Goal: Check status: Check status

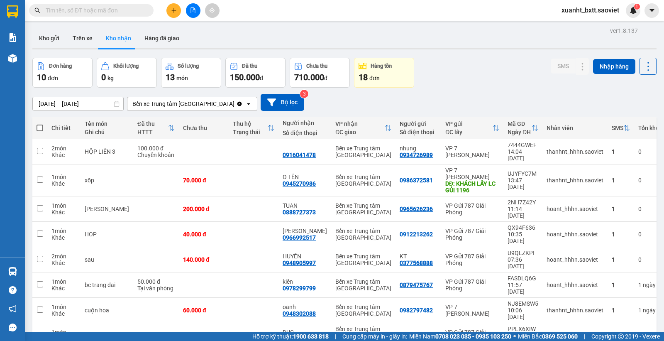
click at [71, 35] on button "Trên xe" at bounding box center [82, 38] width 33 height 20
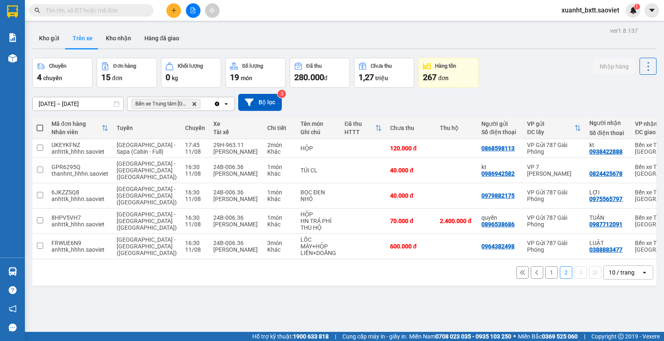
click at [545, 266] on button "1" at bounding box center [551, 272] width 12 height 12
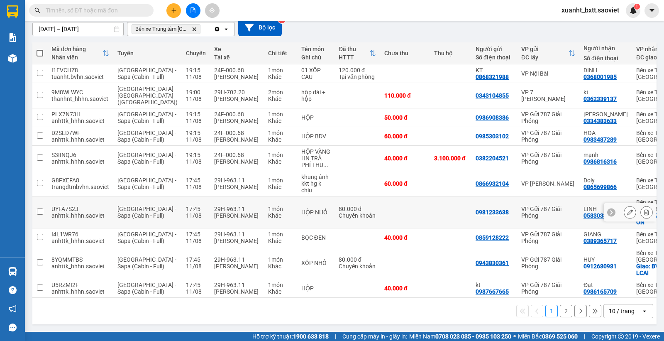
scroll to position [104, 0]
click at [560, 312] on button "2" at bounding box center [566, 311] width 12 height 12
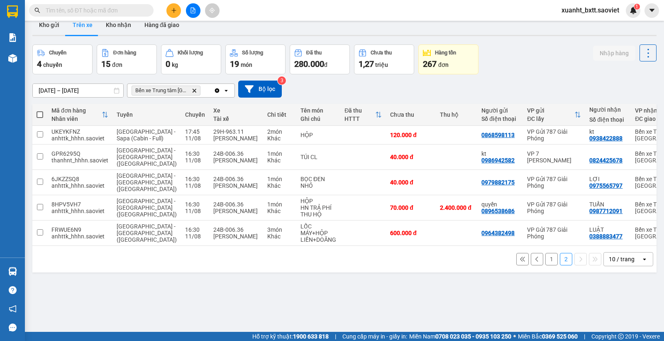
scroll to position [0, 0]
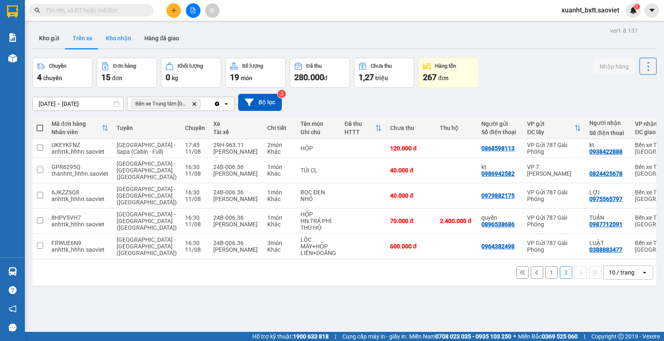
click at [117, 38] on button "Kho nhận" at bounding box center [118, 38] width 39 height 20
type input "[DATE] – [DATE]"
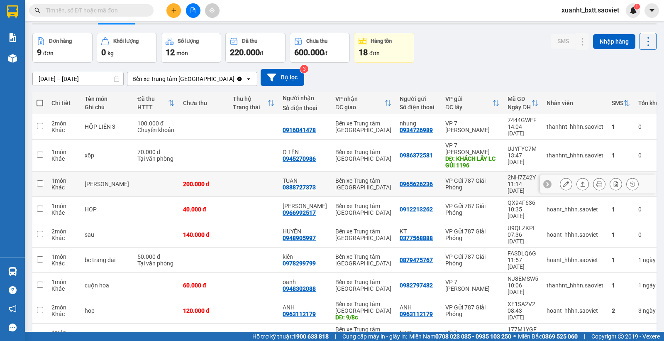
scroll to position [38, 0]
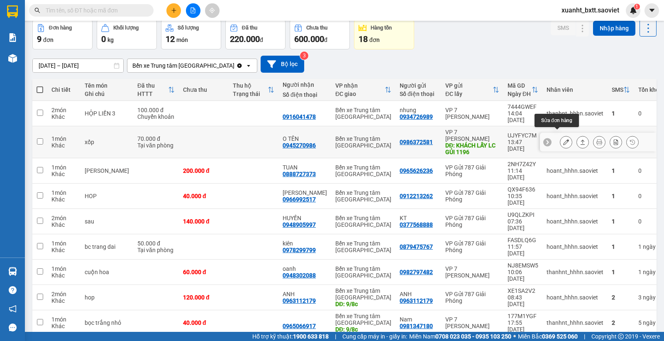
click at [563, 139] on icon at bounding box center [566, 142] width 6 height 6
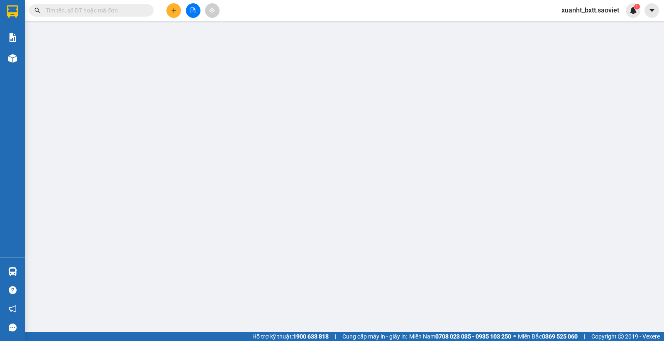
type input "0986372581"
type input "KHÁCH LẤY LC GỦI 1196"
type input "0945270986"
type input "O TÊN"
type input "70.000"
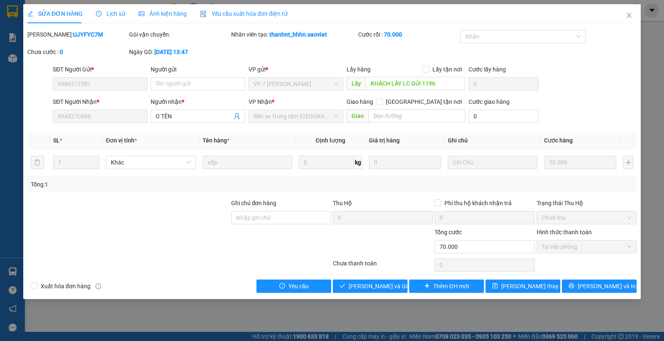
click at [113, 13] on span "Lịch sử" at bounding box center [110, 13] width 29 height 7
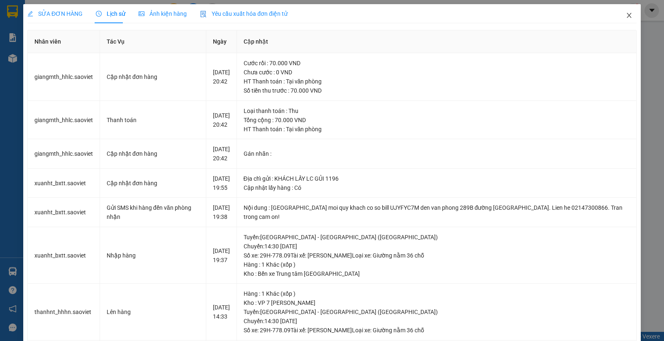
click at [617, 10] on span "Close" at bounding box center [628, 15] width 23 height 23
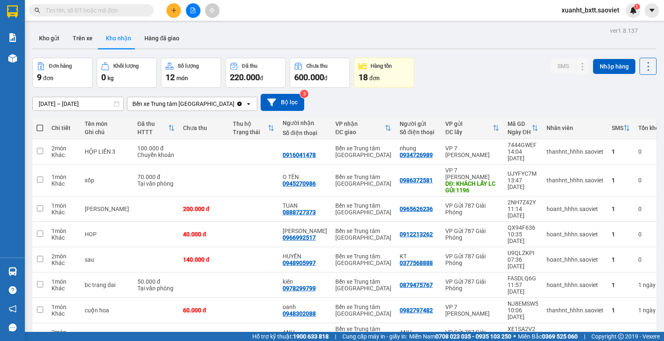
click at [68, 99] on input "[DATE] – [DATE]" at bounding box center [78, 103] width 90 height 13
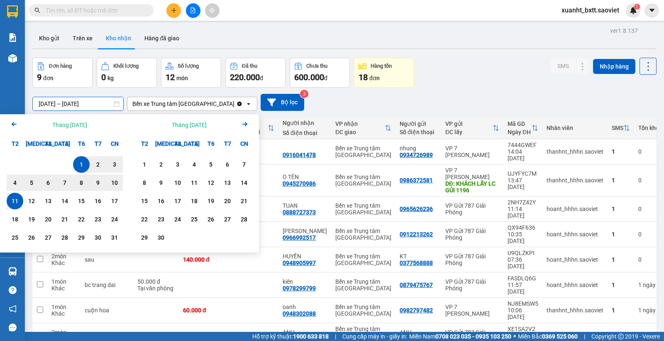
click at [17, 124] on icon "Arrow Left" at bounding box center [14, 124] width 10 height 10
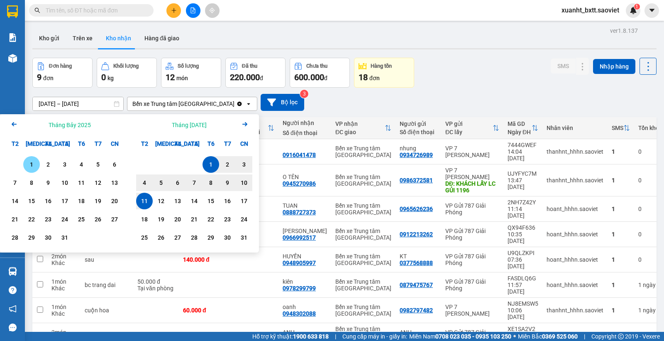
click at [34, 162] on div "1" at bounding box center [32, 164] width 12 height 10
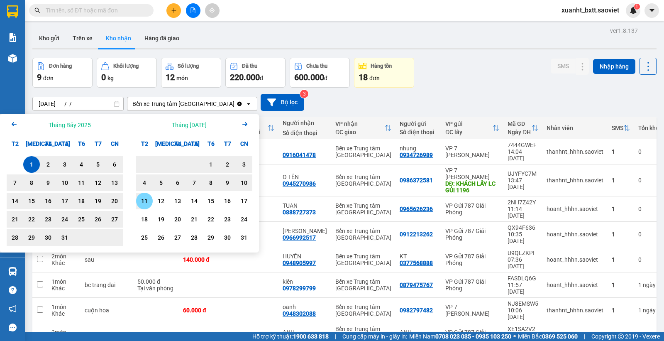
click at [146, 201] on div "11" at bounding box center [145, 201] width 12 height 10
type input "[DATE] – [DATE]"
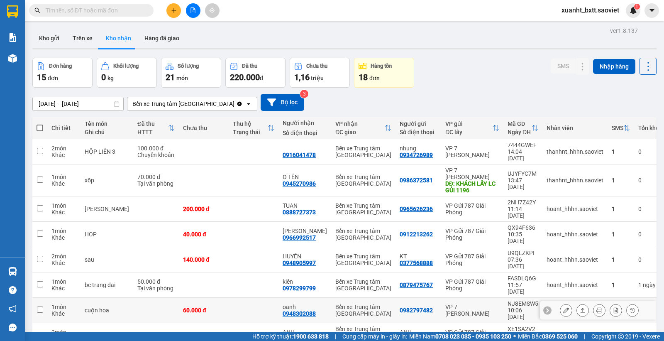
scroll to position [63, 0]
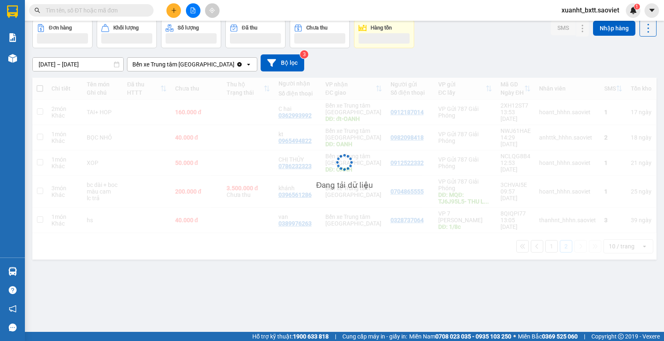
scroll to position [38, 0]
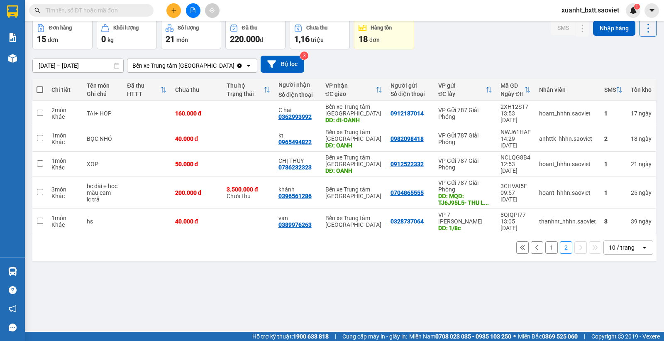
click at [545, 248] on button "1" at bounding box center [551, 247] width 12 height 12
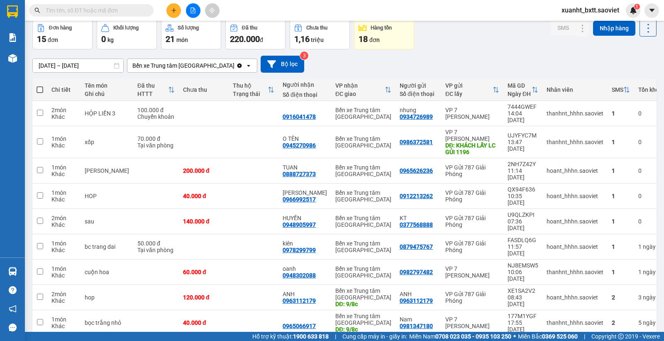
click at [453, 56] on div "[DATE] – [DATE] Press the down arrow key to interact with the calendar and sele…" at bounding box center [344, 64] width 624 height 17
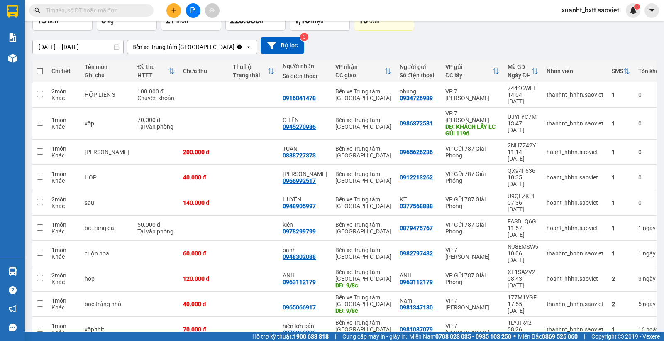
scroll to position [63, 0]
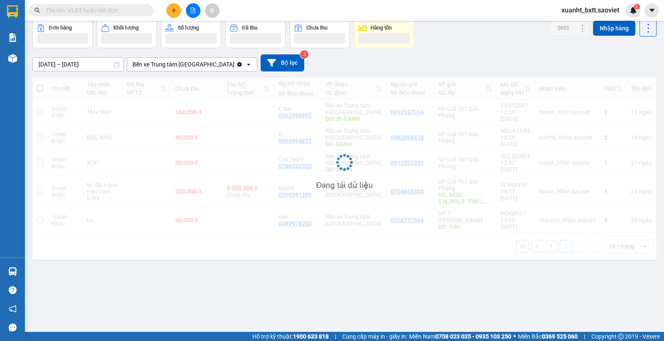
scroll to position [38, 0]
